Goal: Complete application form: Complete application form

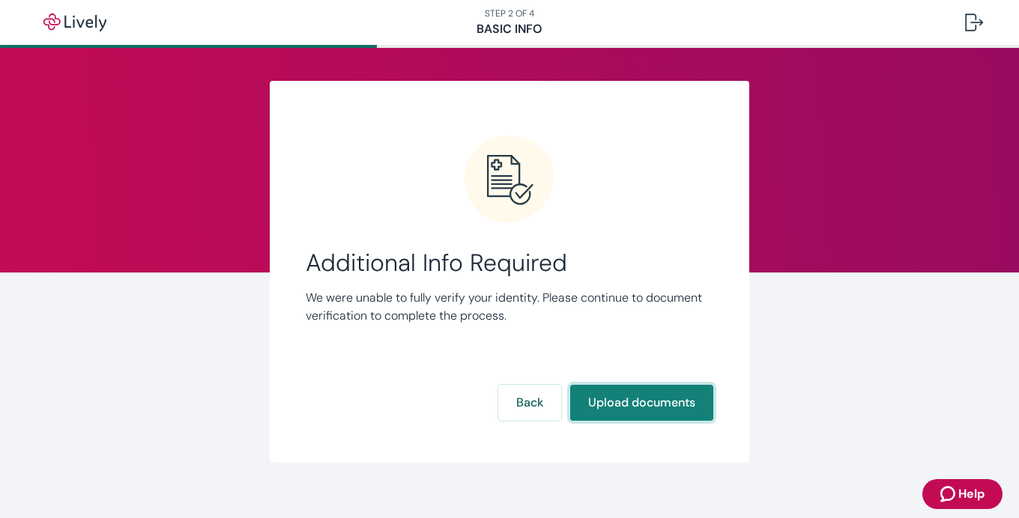
click at [651, 393] on button "Upload documents" at bounding box center [641, 403] width 143 height 36
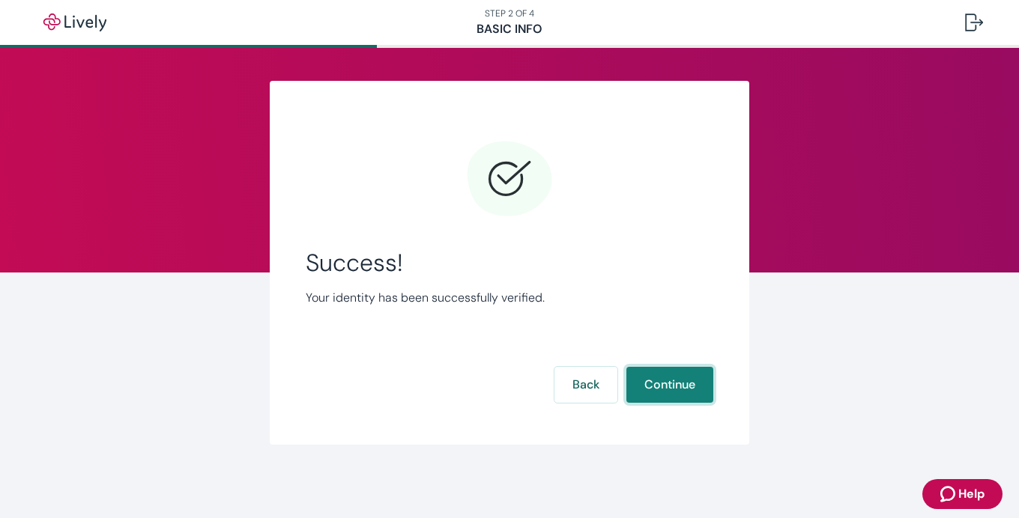
click at [651, 393] on button "Continue" at bounding box center [669, 385] width 87 height 36
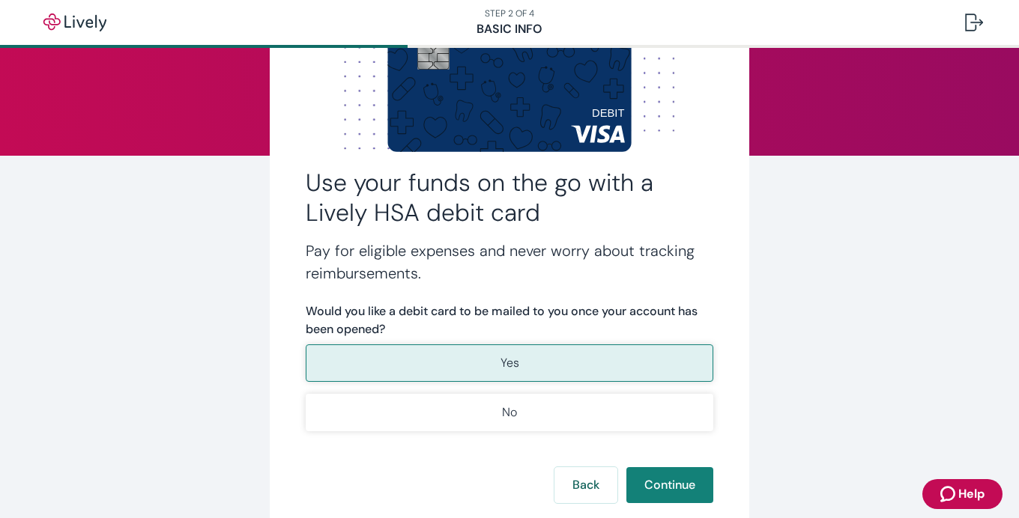
scroll to position [118, 0]
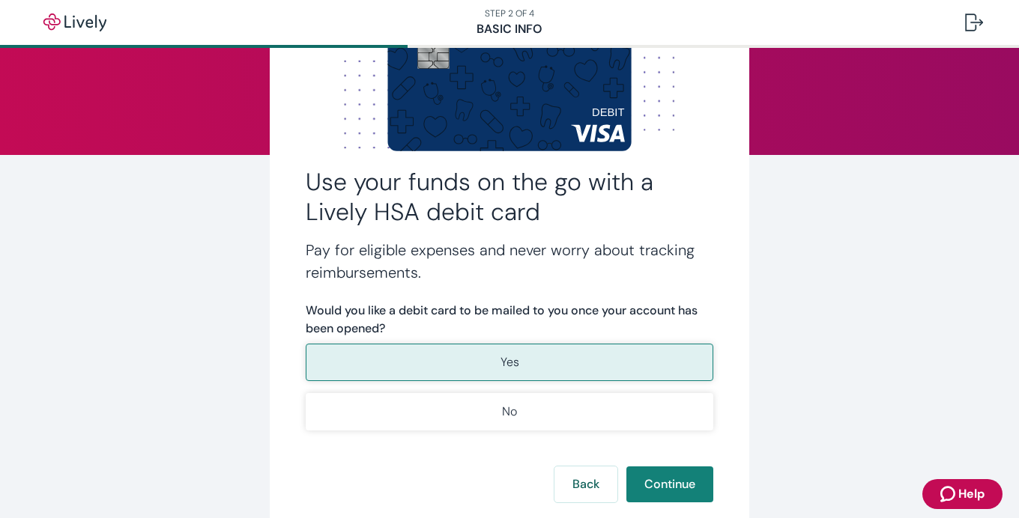
click at [591, 362] on button "Yes" at bounding box center [510, 362] width 408 height 37
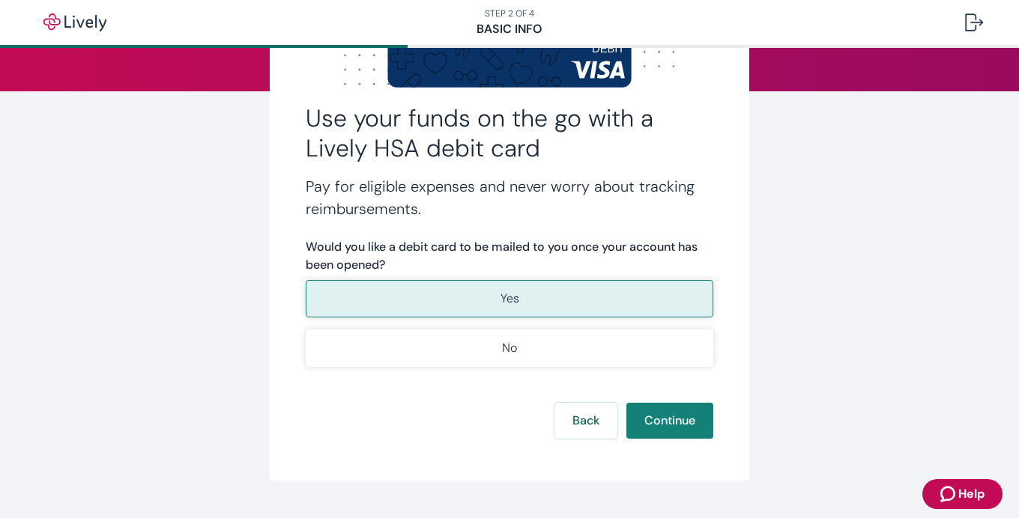
scroll to position [184, 0]
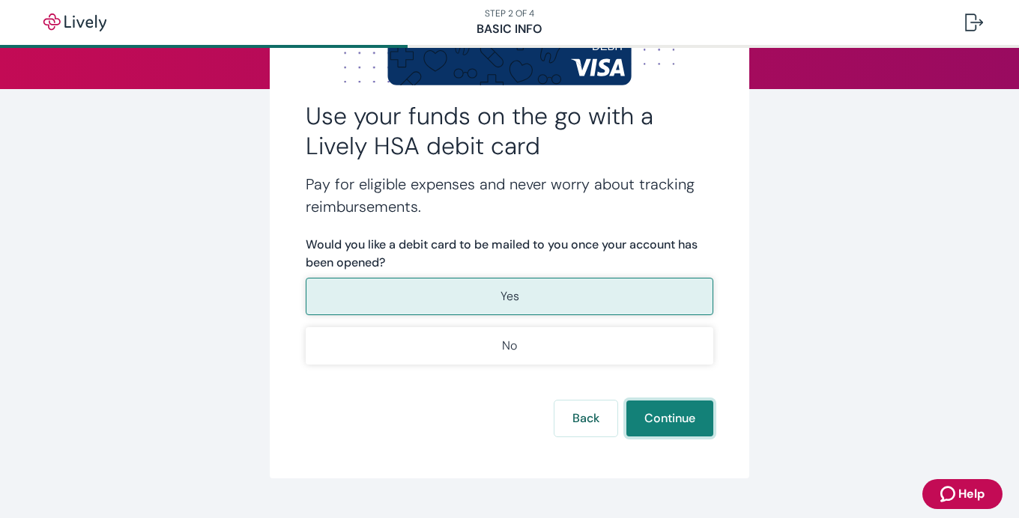
click at [670, 432] on button "Continue" at bounding box center [669, 419] width 87 height 36
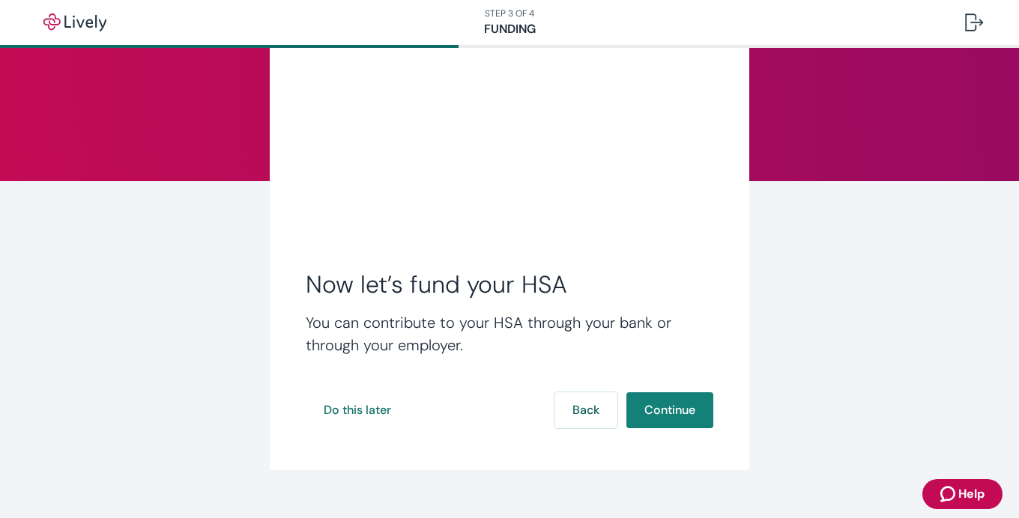
scroll to position [94, 0]
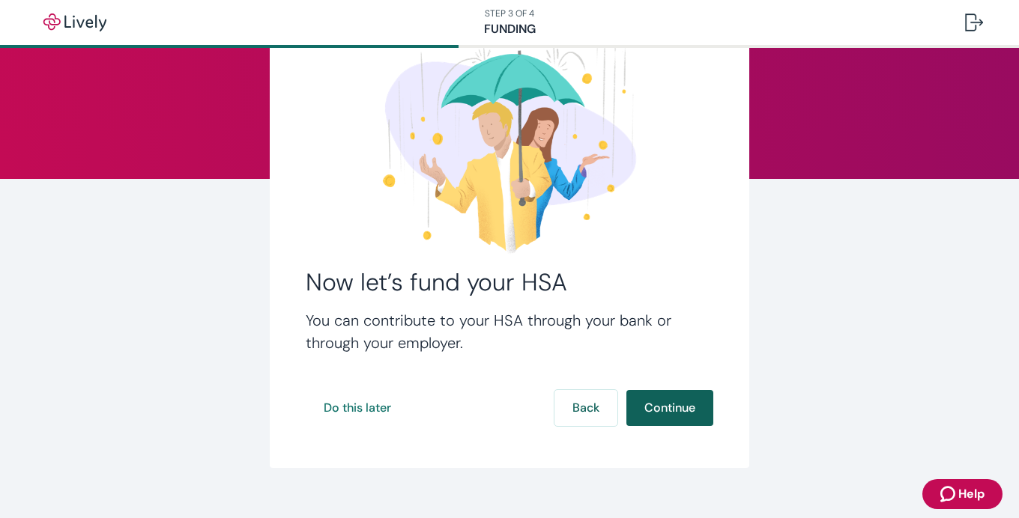
click at [662, 408] on button "Continue" at bounding box center [669, 408] width 87 height 36
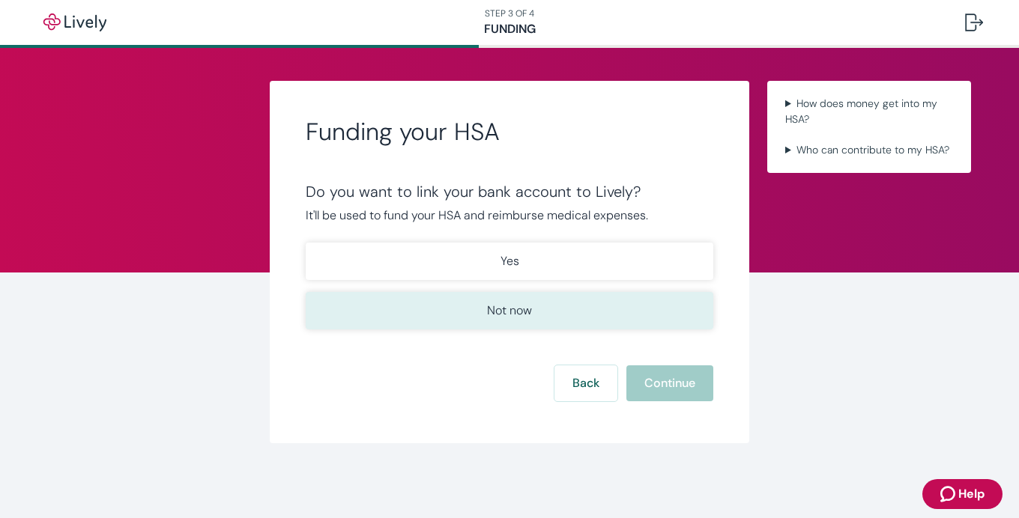
click at [562, 307] on button "Not now" at bounding box center [510, 310] width 408 height 37
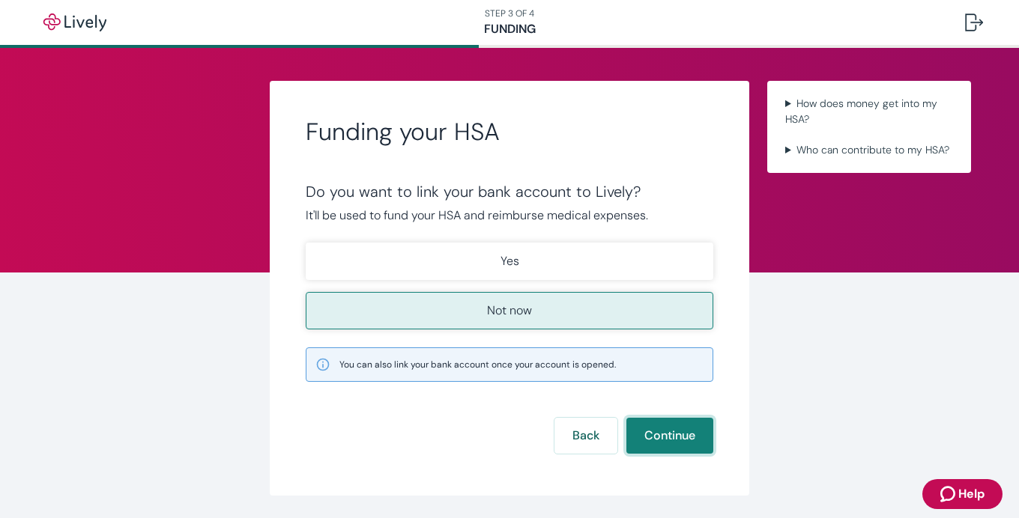
click at [670, 437] on button "Continue" at bounding box center [669, 436] width 87 height 36
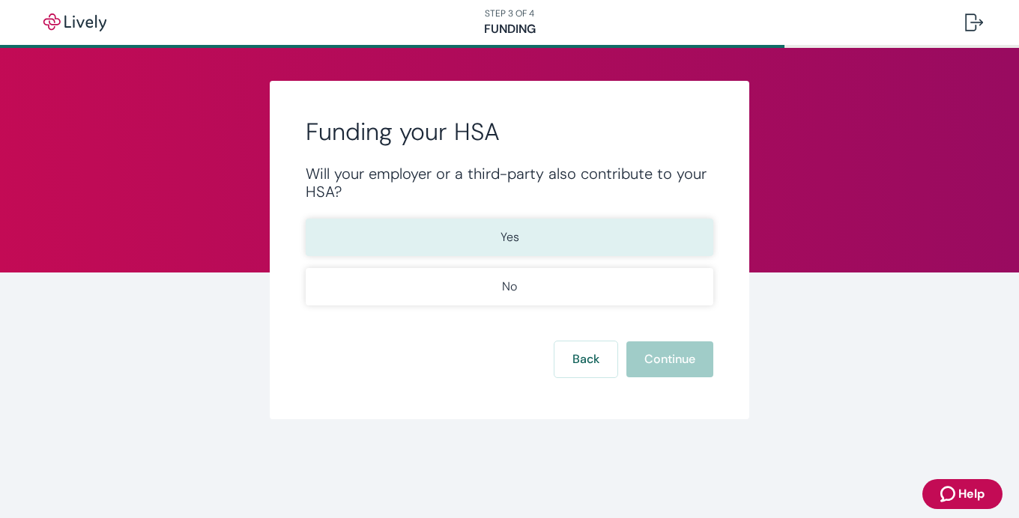
click at [587, 224] on button "Yes" at bounding box center [510, 237] width 408 height 37
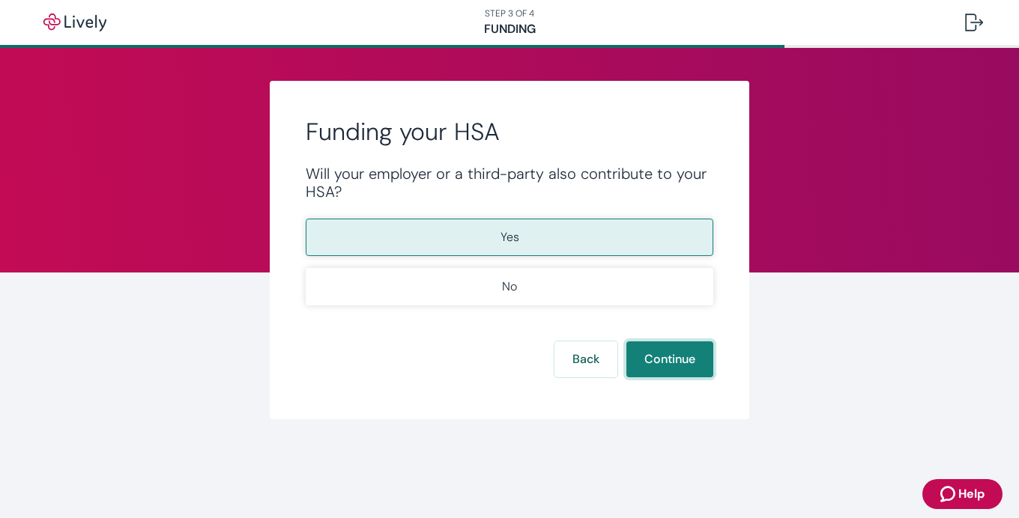
click at [668, 361] on button "Continue" at bounding box center [669, 360] width 87 height 36
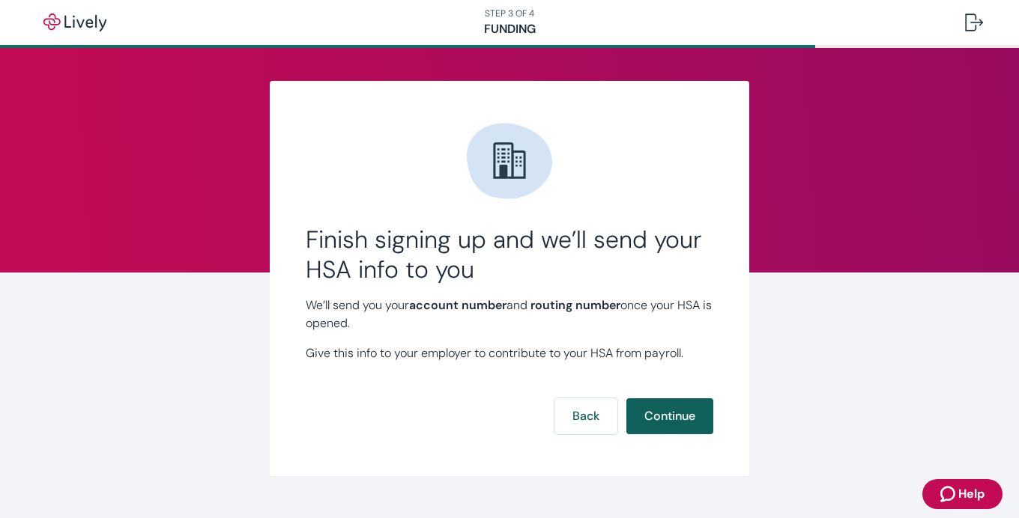
click at [677, 413] on button "Continue" at bounding box center [669, 417] width 87 height 36
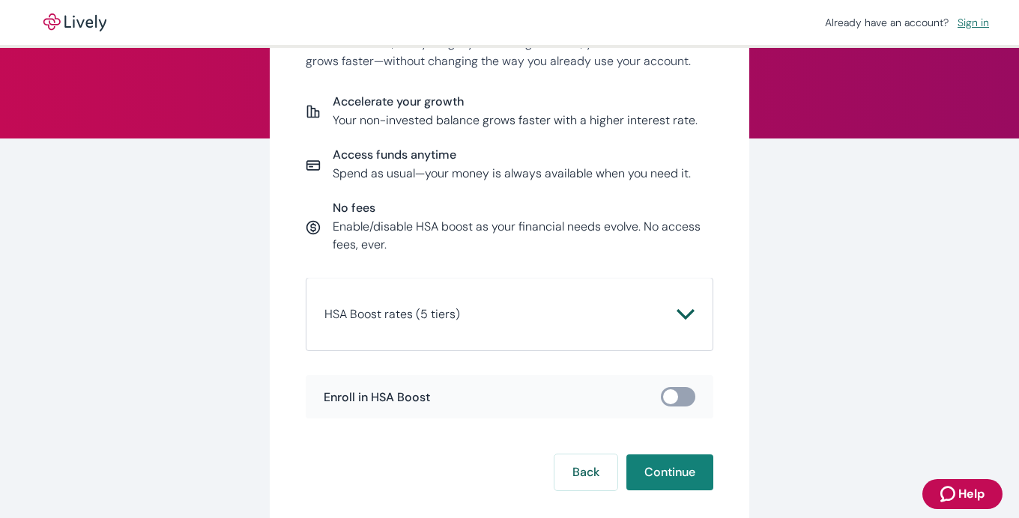
scroll to position [220, 0]
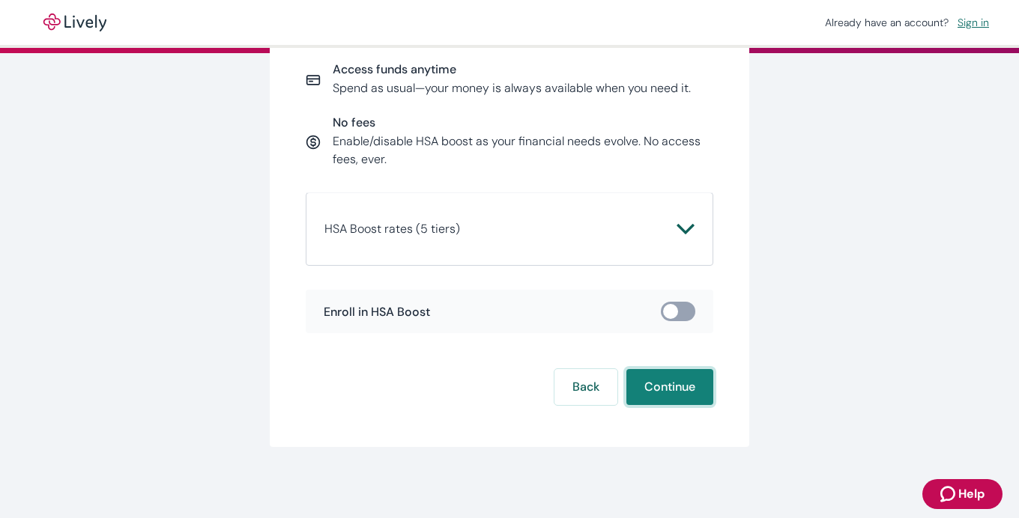
click at [672, 388] on button "Continue" at bounding box center [669, 387] width 87 height 36
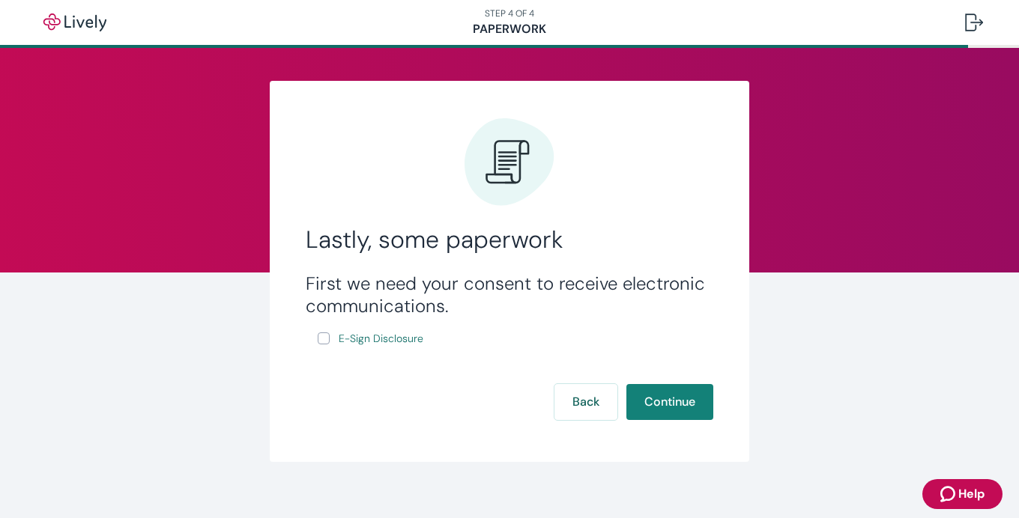
click at [323, 331] on label "E-Sign Disclosure" at bounding box center [372, 339] width 109 height 19
click at [323, 333] on input "E-Sign Disclosure" at bounding box center [324, 339] width 12 height 12
checkbox input "true"
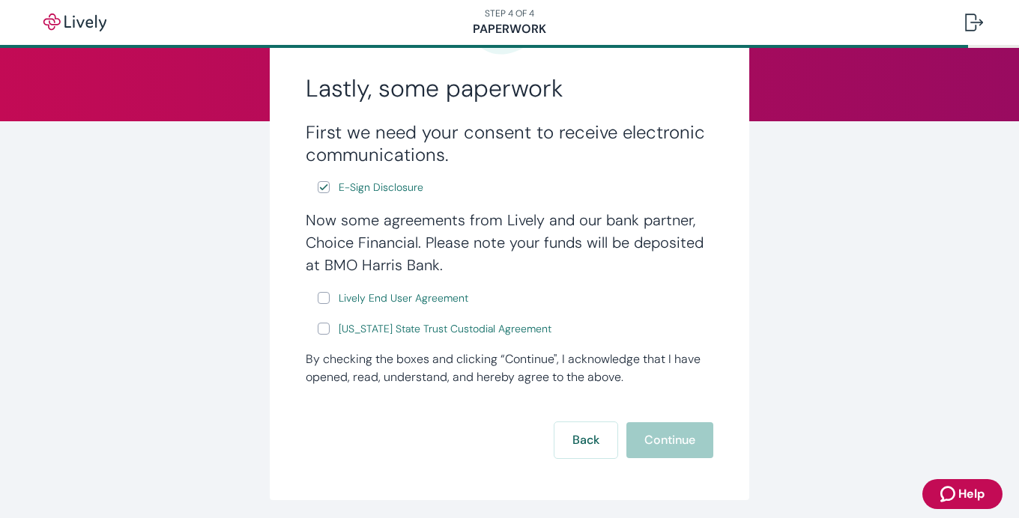
scroll to position [196, 0]
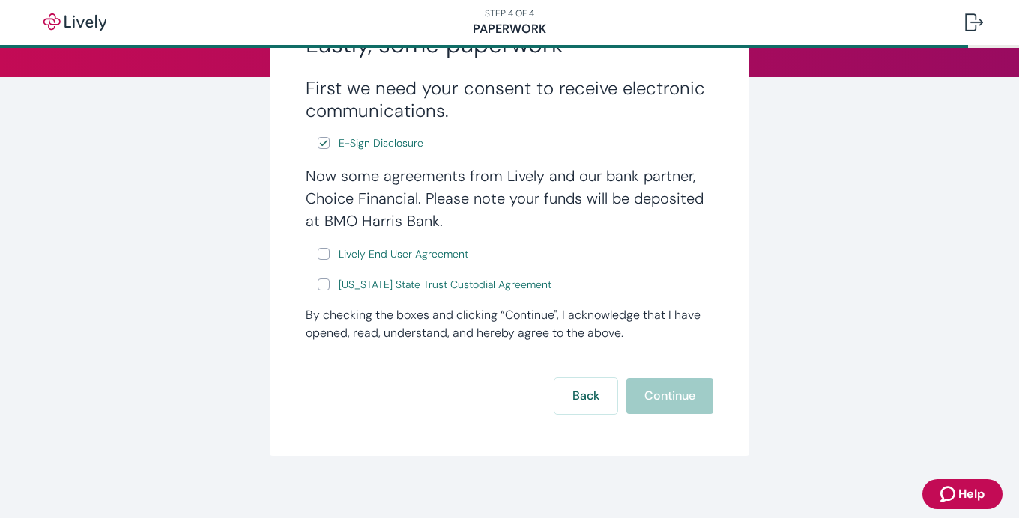
click at [322, 255] on input "Lively End User Agreement" at bounding box center [324, 254] width 12 height 12
checkbox input "true"
click at [327, 290] on input "[US_STATE] State Trust Custodial Agreement" at bounding box center [324, 285] width 12 height 12
checkbox input "true"
click at [673, 400] on button "Continue" at bounding box center [669, 396] width 87 height 36
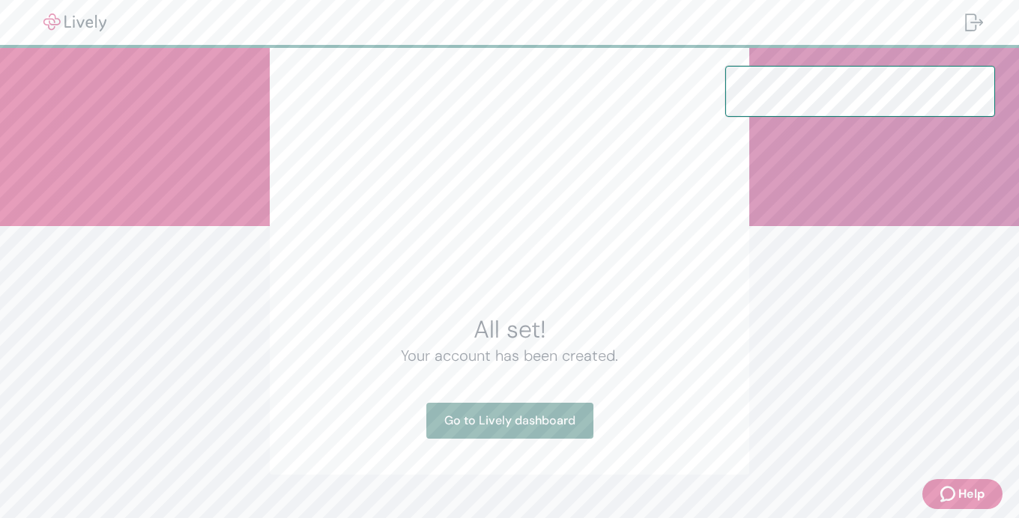
scroll to position [75, 0]
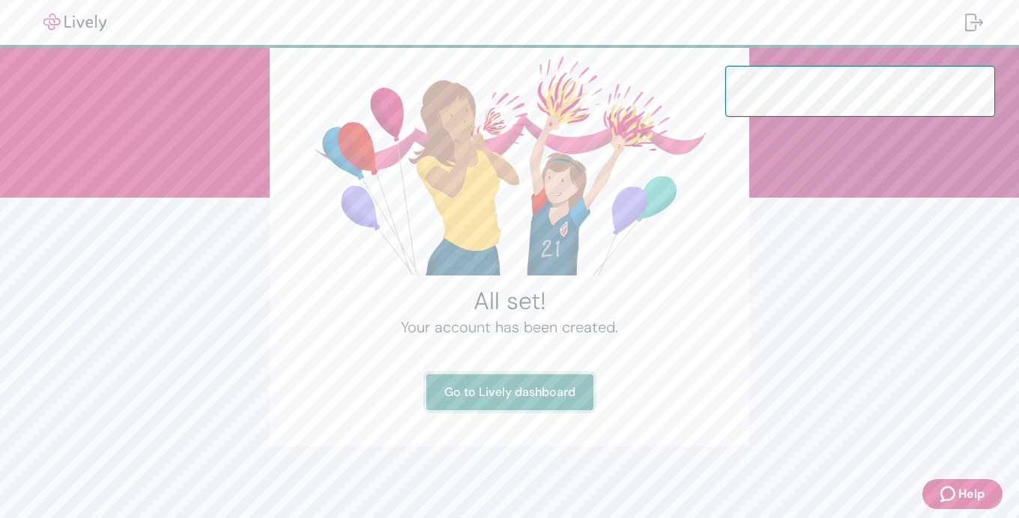
click at [515, 399] on link "Go to Lively dashboard" at bounding box center [509, 393] width 167 height 36
